Goal: Task Accomplishment & Management: Manage account settings

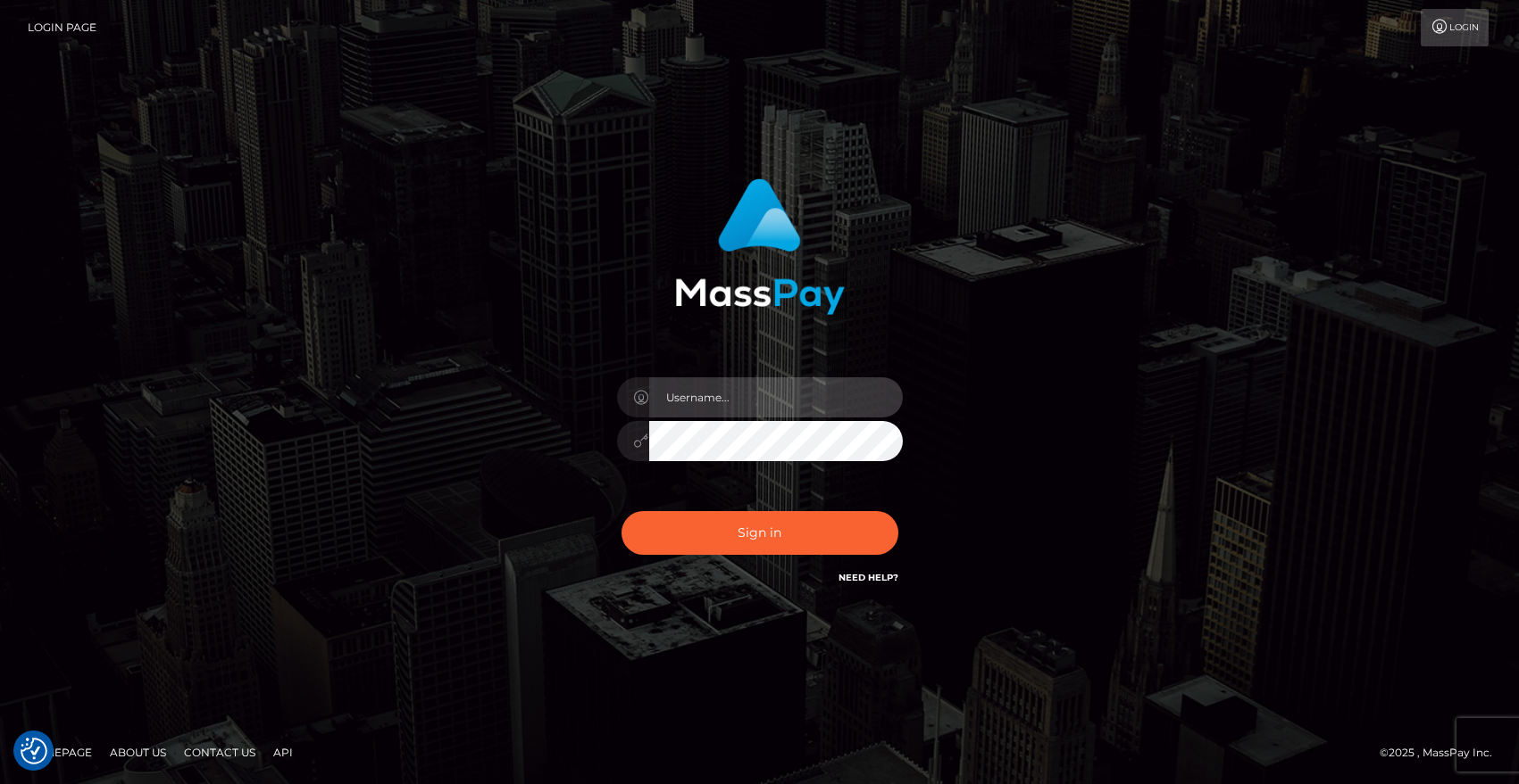
click at [727, 389] on input "text" at bounding box center [776, 397] width 253 height 40
type input "[EMAIL_ADDRESS][DOMAIN_NAME]"
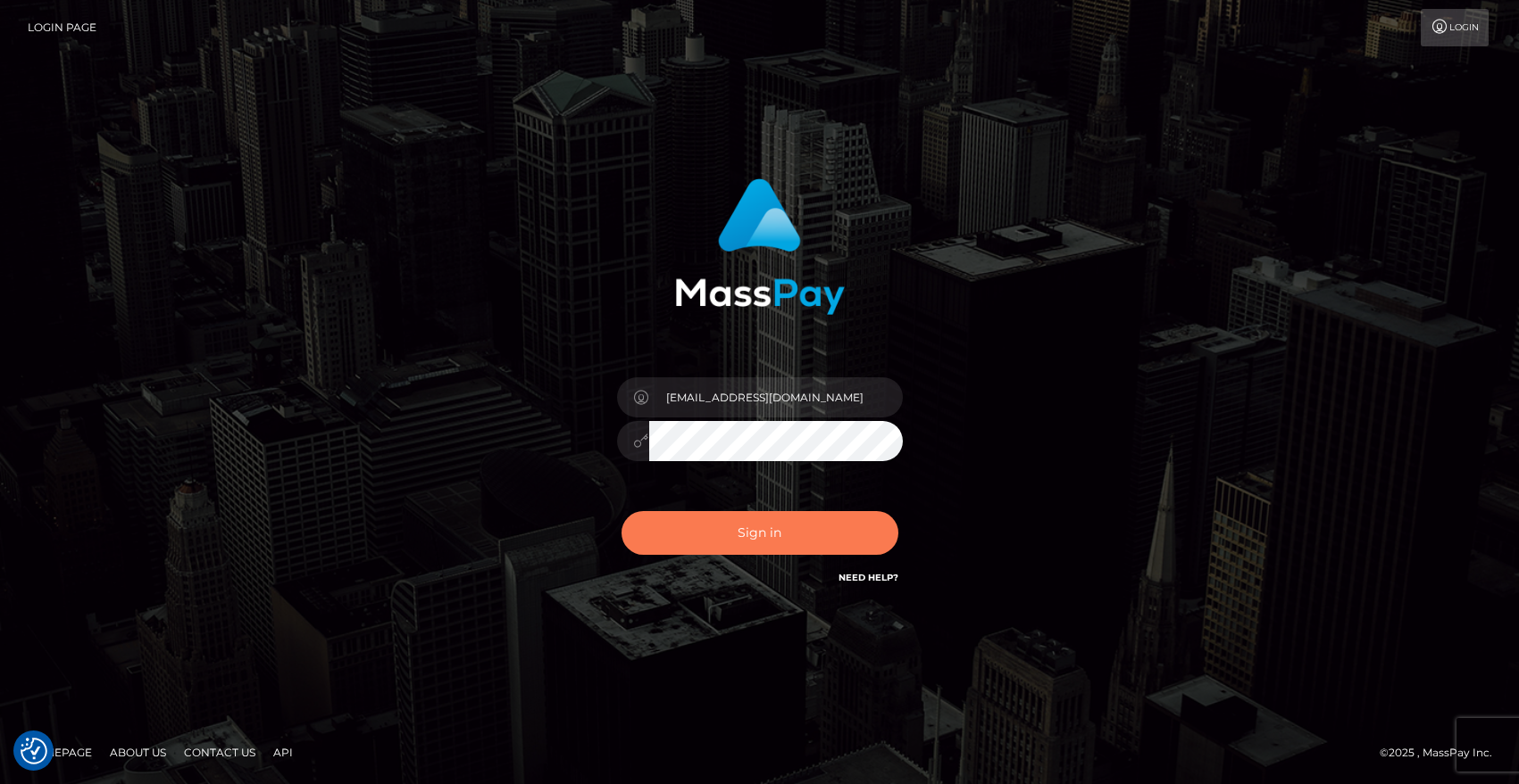
click at [712, 525] on button "Sign in" at bounding box center [760, 533] width 277 height 43
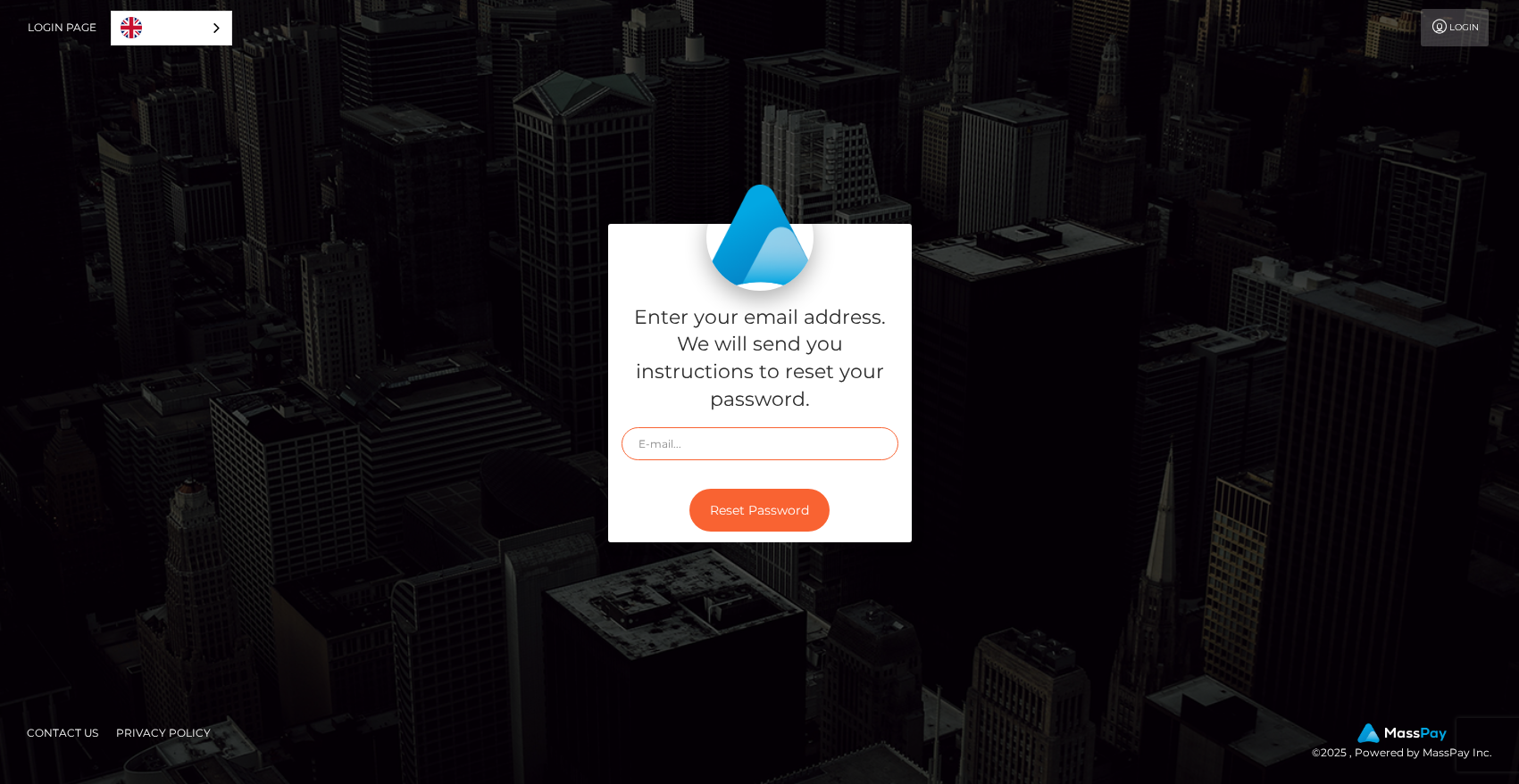
click at [661, 442] on input "text" at bounding box center [760, 444] width 277 height 33
type input "[EMAIL_ADDRESS][DOMAIN_NAME]"
click at [725, 514] on button "Reset Password" at bounding box center [760, 510] width 141 height 43
